Goal: Task Accomplishment & Management: Use online tool/utility

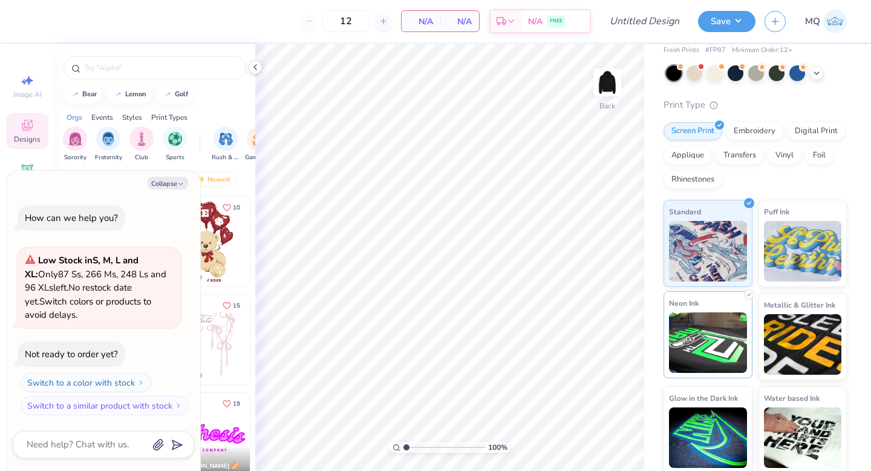
scroll to position [48, 0]
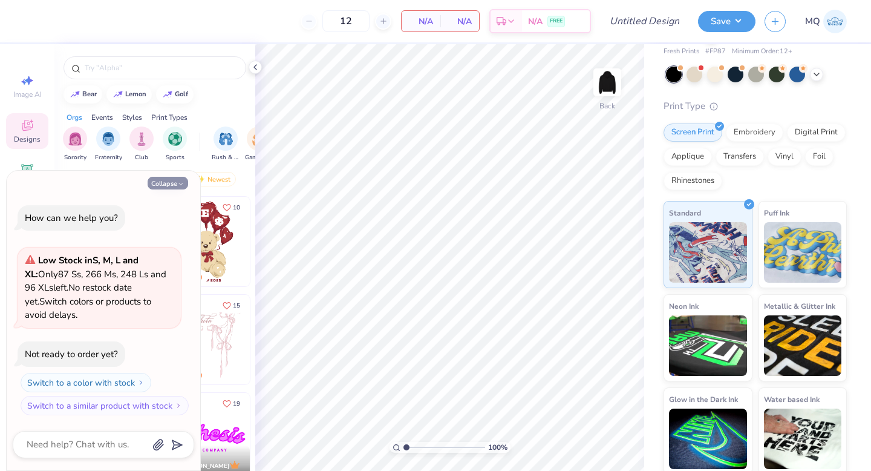
click at [179, 180] on icon "button" at bounding box center [180, 183] width 7 height 7
type textarea "x"
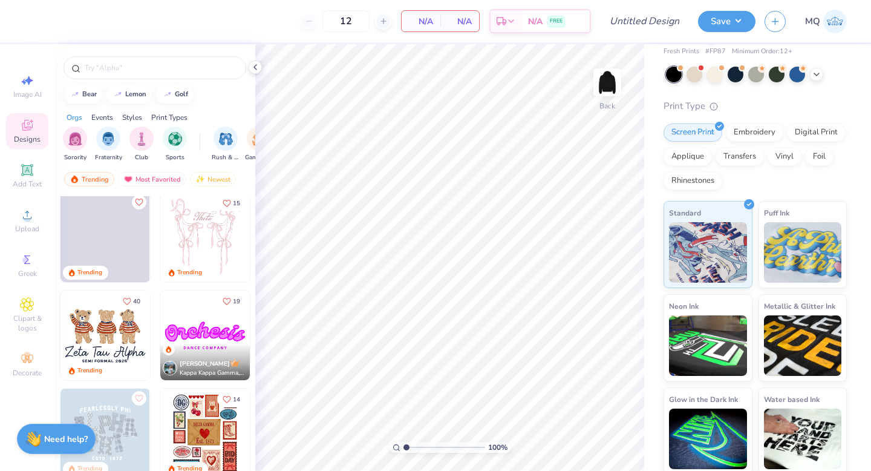
scroll to position [100, 0]
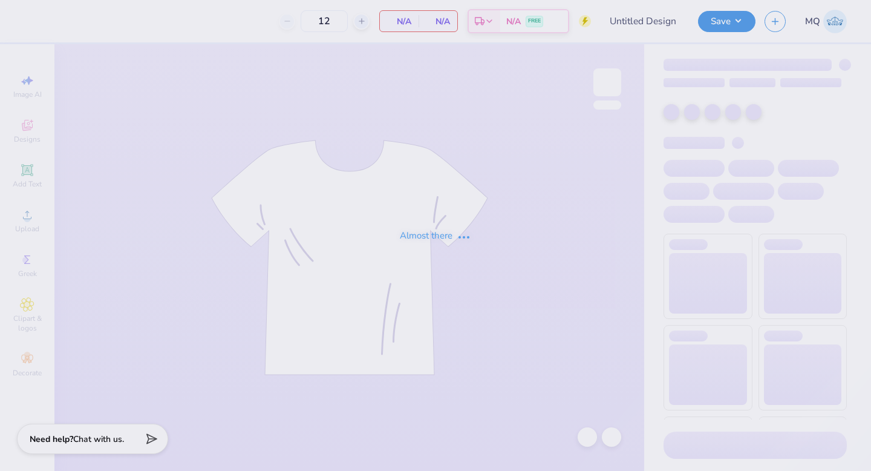
type input "50"
type input "Bid Day Tank Mock"
type input "250"
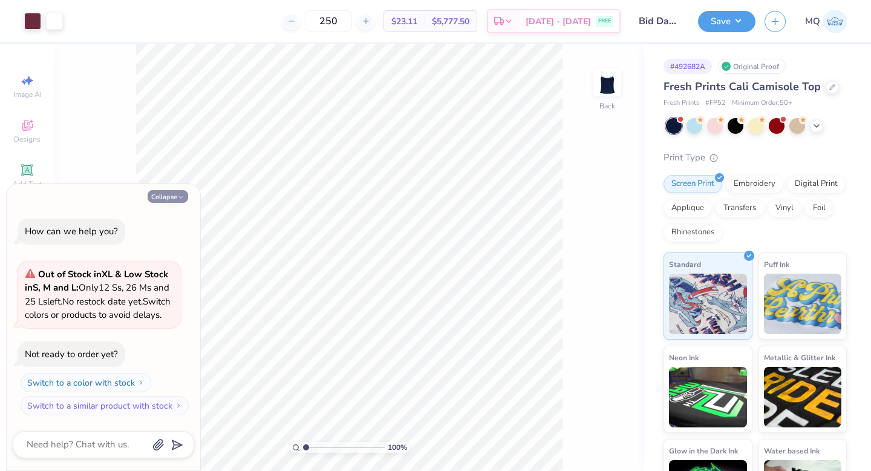
click at [174, 190] on button "Collapse" at bounding box center [168, 196] width 41 height 13
type textarea "x"
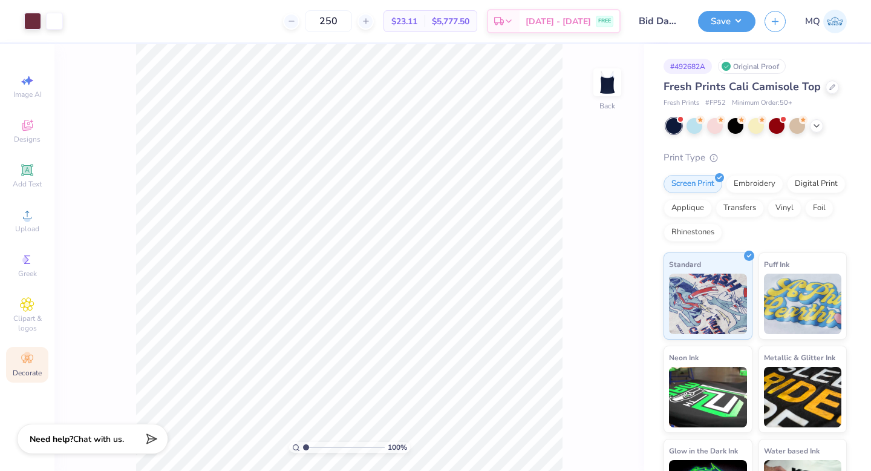
click at [29, 366] on div "Decorate" at bounding box center [27, 365] width 42 height 36
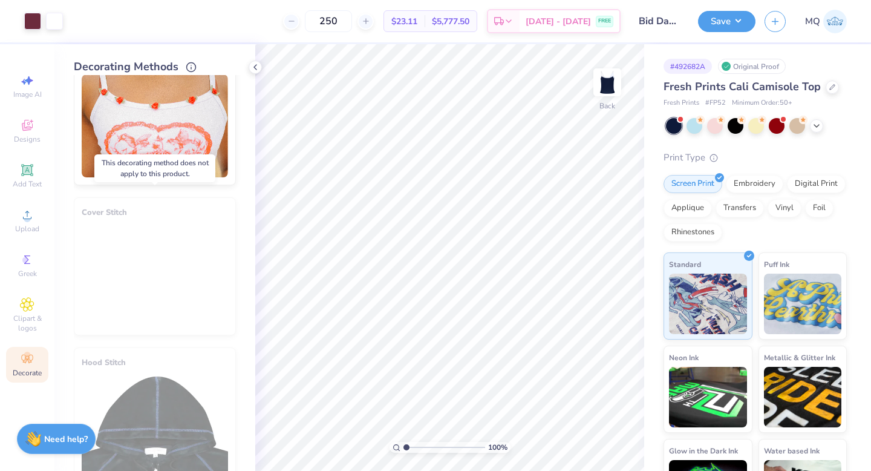
scroll to position [664, 0]
